Goal: Information Seeking & Learning: Check status

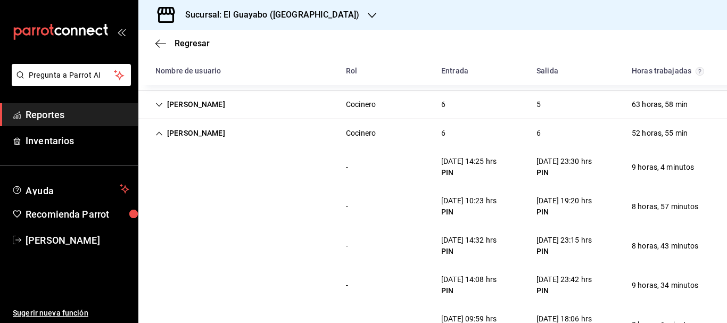
scroll to position [313, 0]
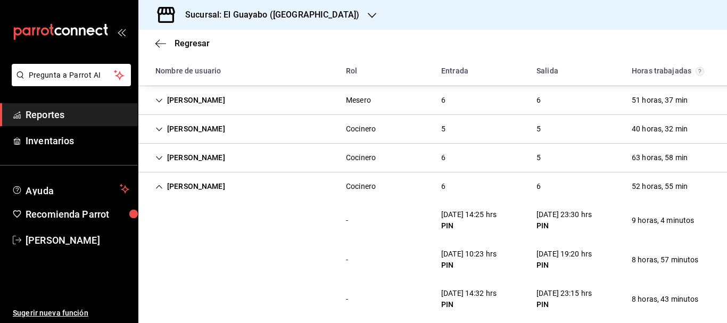
click at [207, 189] on div "[PERSON_NAME]" at bounding box center [190, 187] width 87 height 20
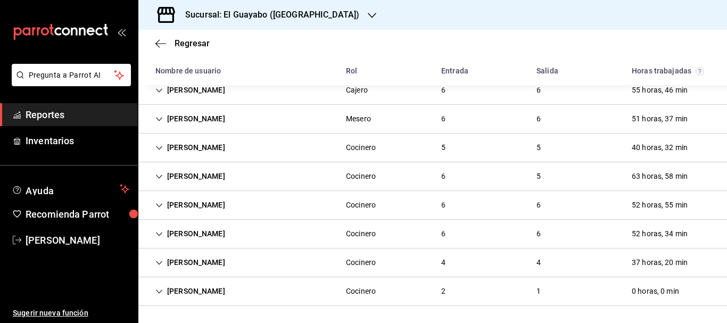
scroll to position [294, 0]
drag, startPoint x: 243, startPoint y: 234, endPoint x: 243, endPoint y: 246, distance: 12.2
click at [243, 246] on div "[PERSON_NAME] 6 6 52 horas, 34 min" at bounding box center [432, 234] width 588 height 29
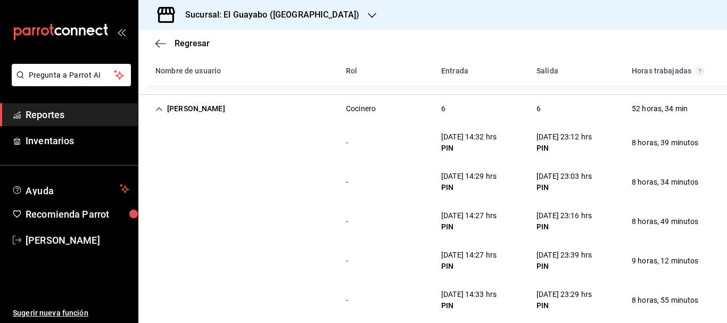
scroll to position [472, 0]
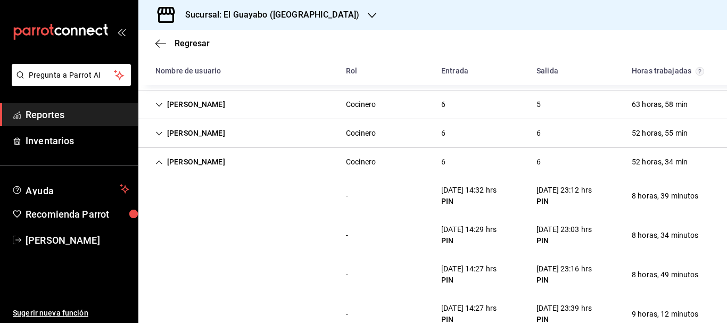
click at [226, 156] on div "[PERSON_NAME]" at bounding box center [190, 162] width 87 height 20
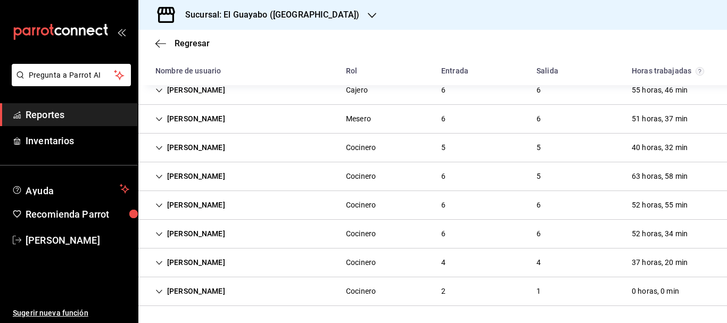
click at [202, 269] on div "[PERSON_NAME]" at bounding box center [190, 263] width 87 height 20
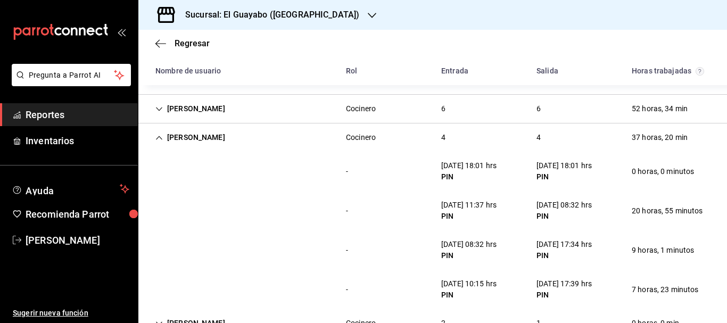
scroll to position [451, 0]
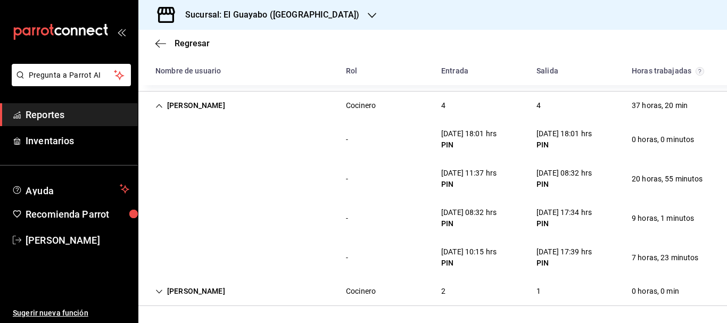
click at [194, 115] on div "[PERSON_NAME]" at bounding box center [190, 106] width 87 height 20
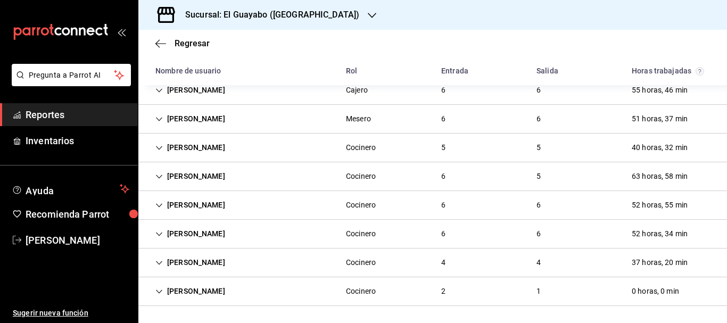
click at [222, 295] on div "[PERSON_NAME]" at bounding box center [190, 291] width 87 height 20
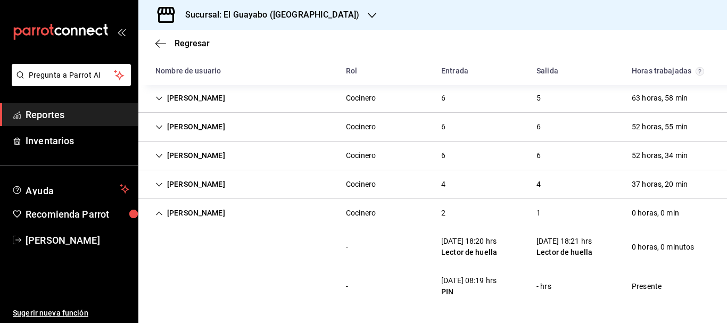
click at [277, 16] on h3 "Sucursal: El Guayabo ([GEOGRAPHIC_DATA])" at bounding box center [268, 15] width 182 height 13
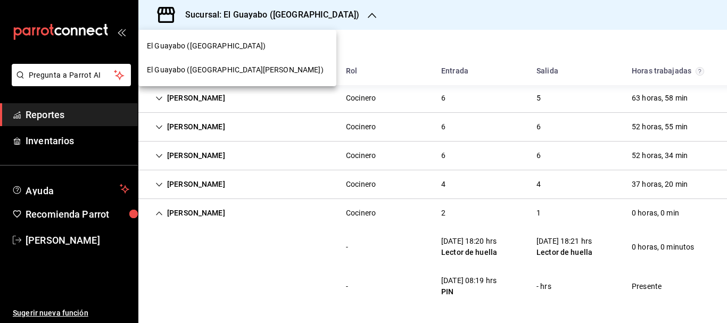
click at [254, 68] on div "El Guayabo ([GEOGRAPHIC_DATA][PERSON_NAME])" at bounding box center [237, 69] width 181 height 11
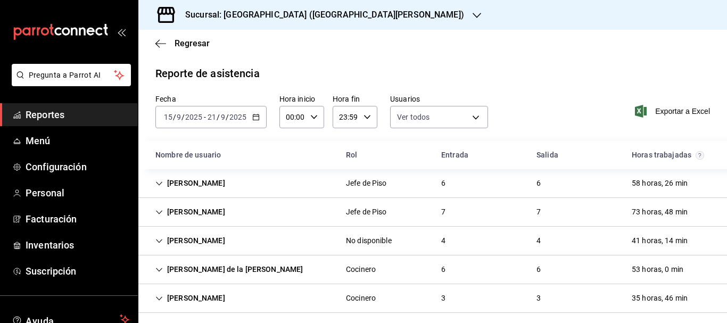
click at [335, 172] on div "[PERSON_NAME] Jefe de Piso 6 6 58 horas, 26 min" at bounding box center [432, 183] width 588 height 29
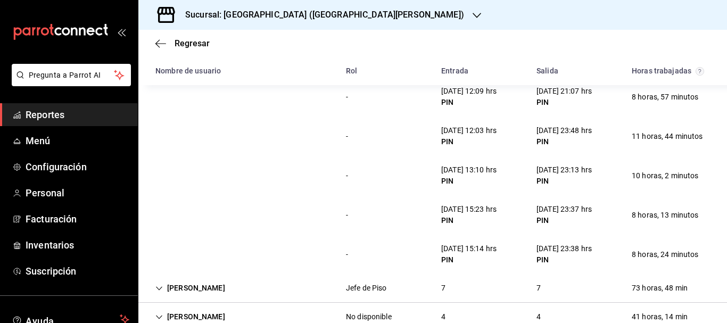
scroll to position [0, 0]
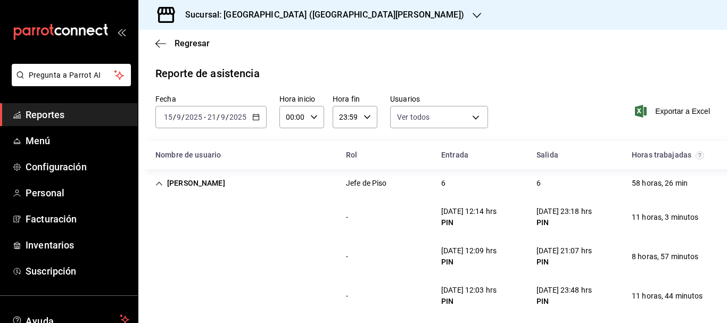
click at [185, 180] on div "[PERSON_NAME]" at bounding box center [190, 183] width 87 height 20
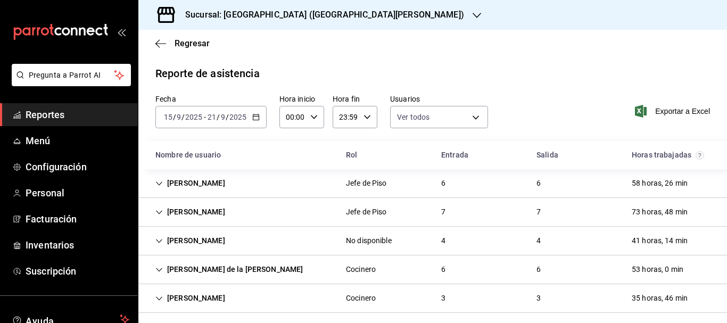
click at [193, 218] on div "[PERSON_NAME]" at bounding box center [190, 212] width 87 height 20
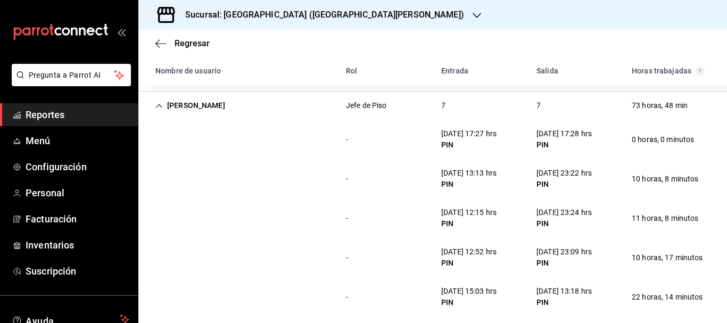
scroll to position [266, 0]
click at [209, 110] on div "[PERSON_NAME]" at bounding box center [190, 106] width 87 height 20
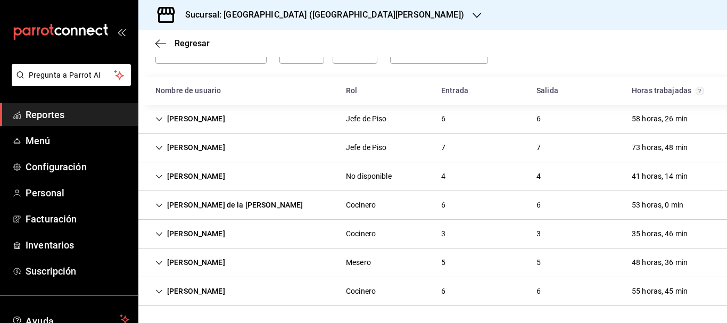
scroll to position [64, 0]
click at [237, 166] on div "[PERSON_NAME] No disponible 4 4 41 horas, 14 min" at bounding box center [432, 176] width 588 height 29
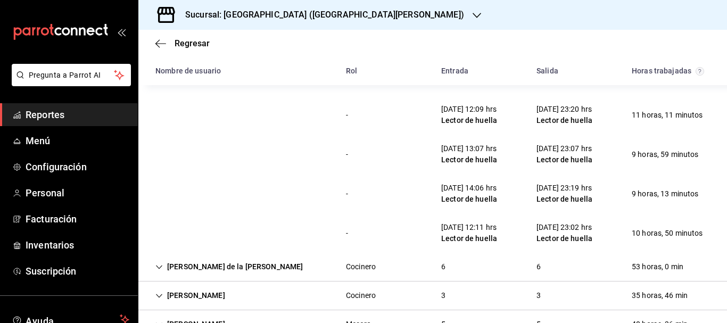
scroll to position [106, 0]
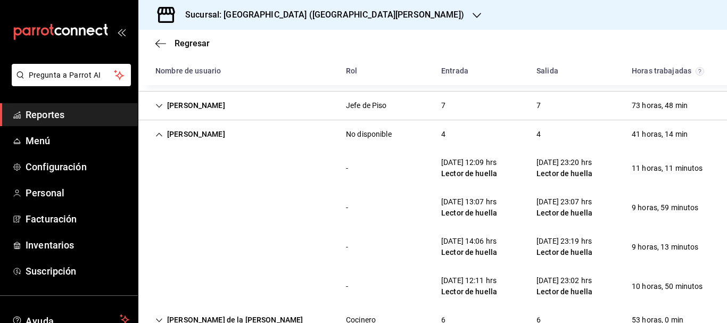
click at [194, 129] on div "[PERSON_NAME]" at bounding box center [190, 134] width 87 height 20
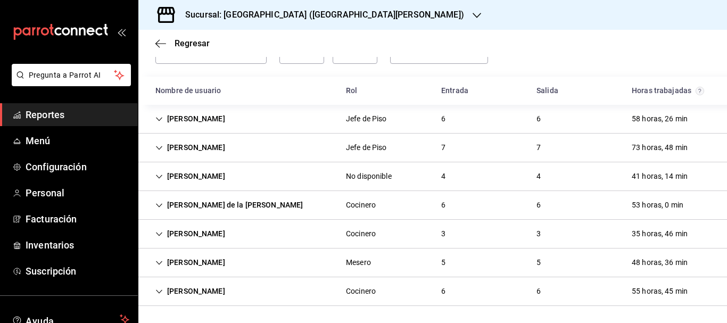
click at [199, 208] on div "[PERSON_NAME] de la [PERSON_NAME]" at bounding box center [229, 205] width 164 height 20
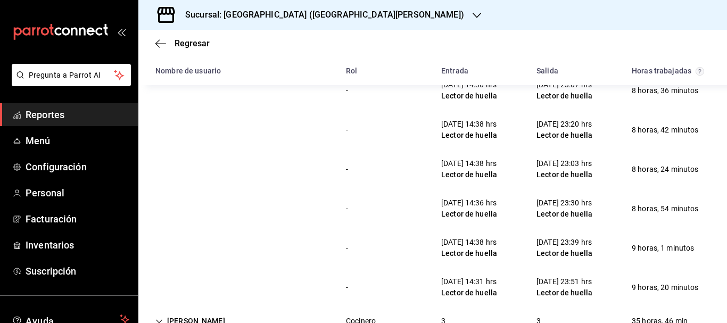
scroll to position [266, 0]
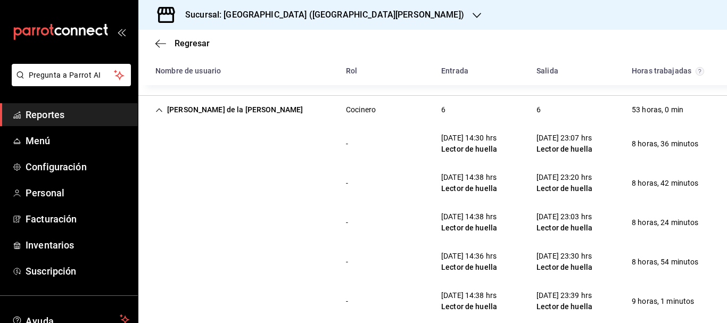
click at [222, 117] on div "[PERSON_NAME] de la [PERSON_NAME]" at bounding box center [229, 110] width 164 height 20
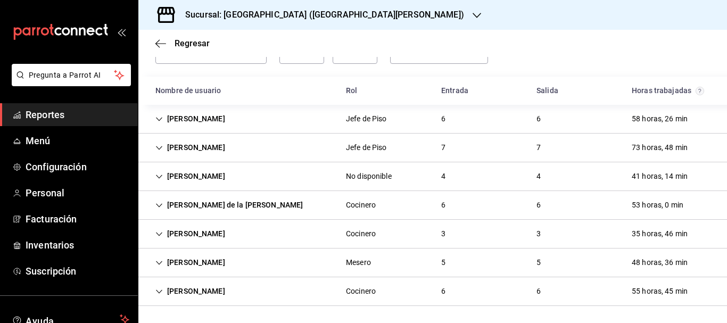
scroll to position [64, 0]
click at [205, 240] on div "[PERSON_NAME]" at bounding box center [190, 234] width 87 height 20
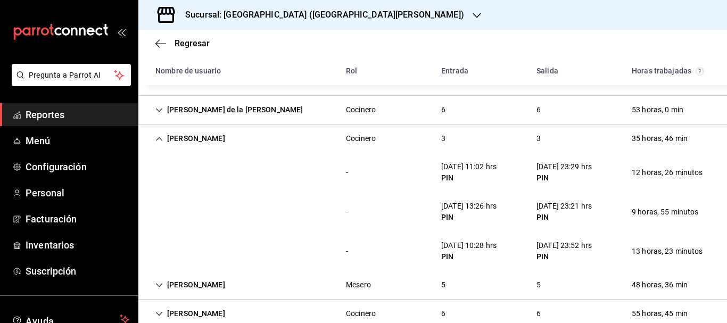
scroll to position [160, 0]
click at [199, 139] on div "[PERSON_NAME]" at bounding box center [190, 139] width 87 height 20
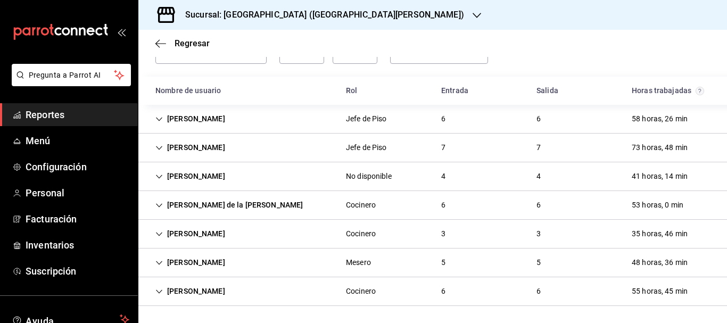
click at [201, 260] on div "[PERSON_NAME]" at bounding box center [190, 263] width 87 height 20
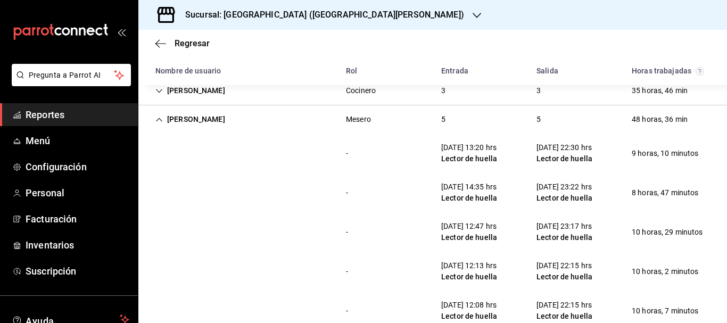
scroll to position [261, 0]
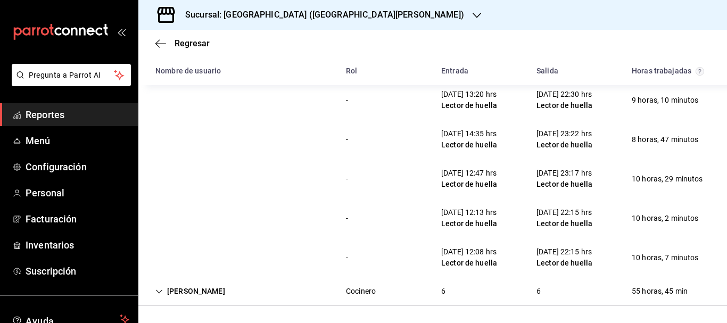
click at [198, 86] on div "- [DATE] 13:20 hrs Lector de huella [DATE] 22:30 hrs Lector de huella 9 horas, …" at bounding box center [432, 99] width 588 height 39
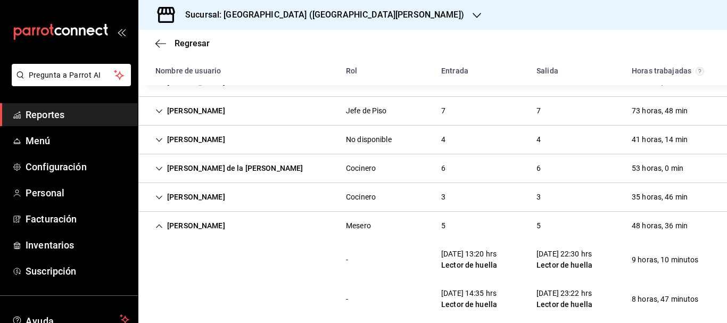
click at [194, 235] on div "[PERSON_NAME]" at bounding box center [190, 226] width 87 height 20
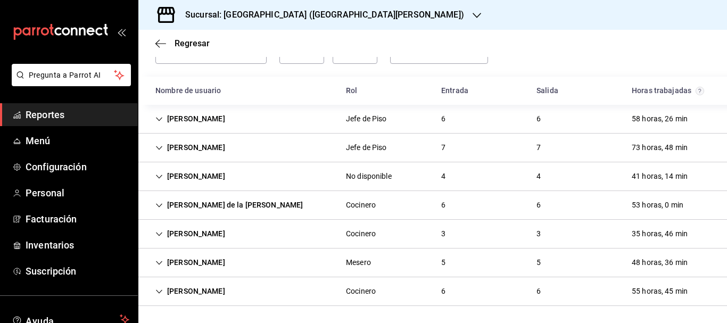
click at [198, 296] on div "[PERSON_NAME]" at bounding box center [190, 291] width 87 height 20
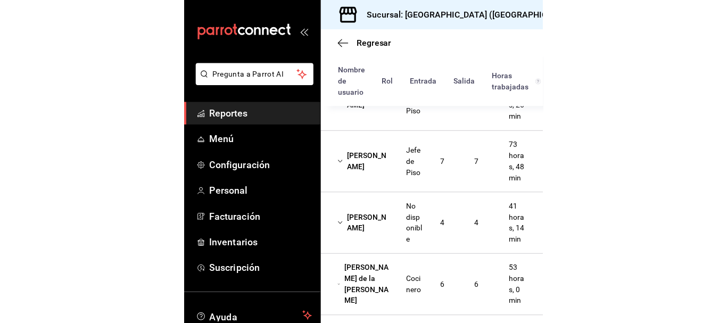
scroll to position [247, 0]
